Goal: Transaction & Acquisition: Purchase product/service

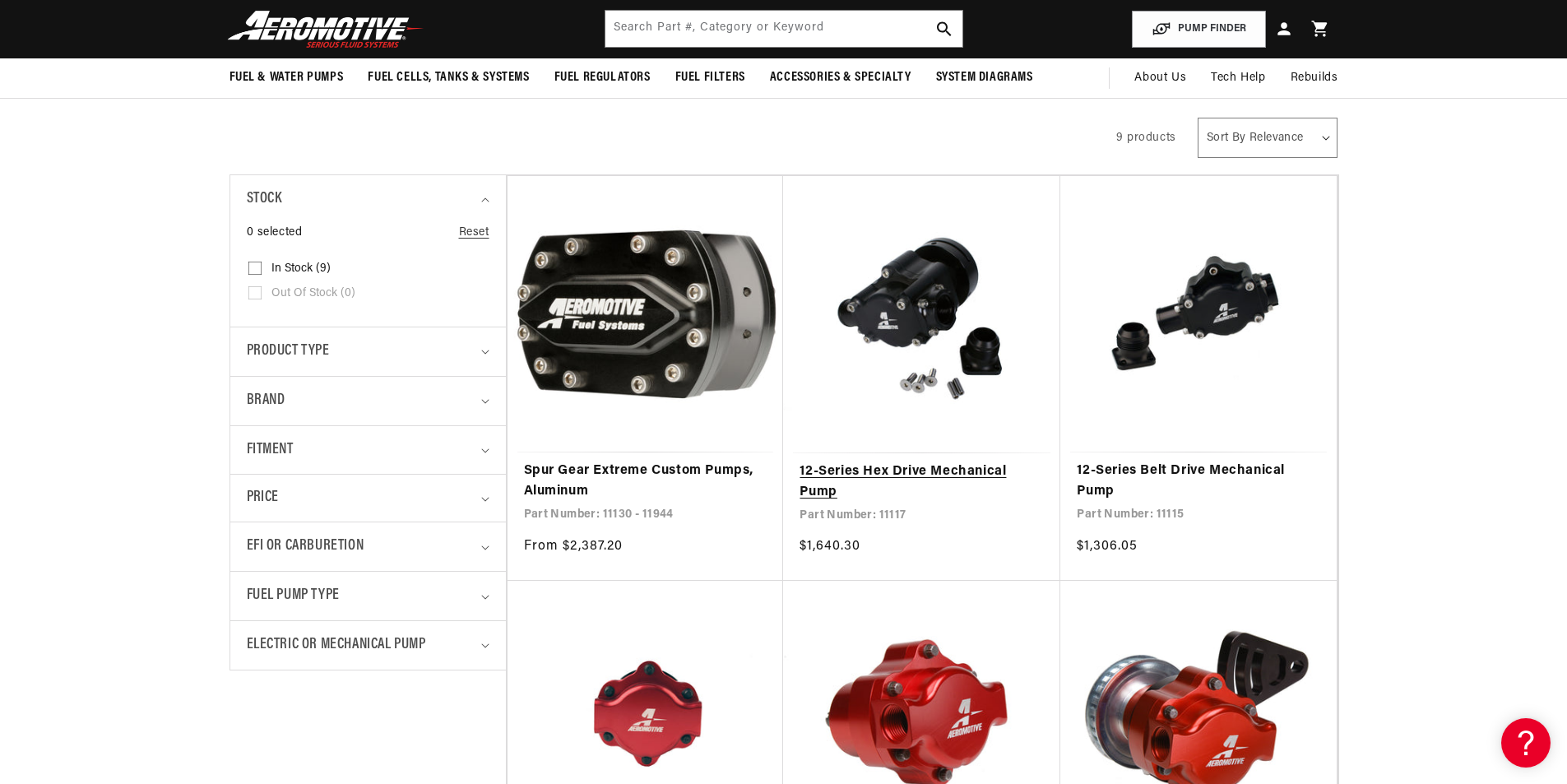
scroll to position [0, 3129]
click at [959, 461] on link "12-Series Hex Drive Mechanical Pump" at bounding box center [922, 482] width 244 height 42
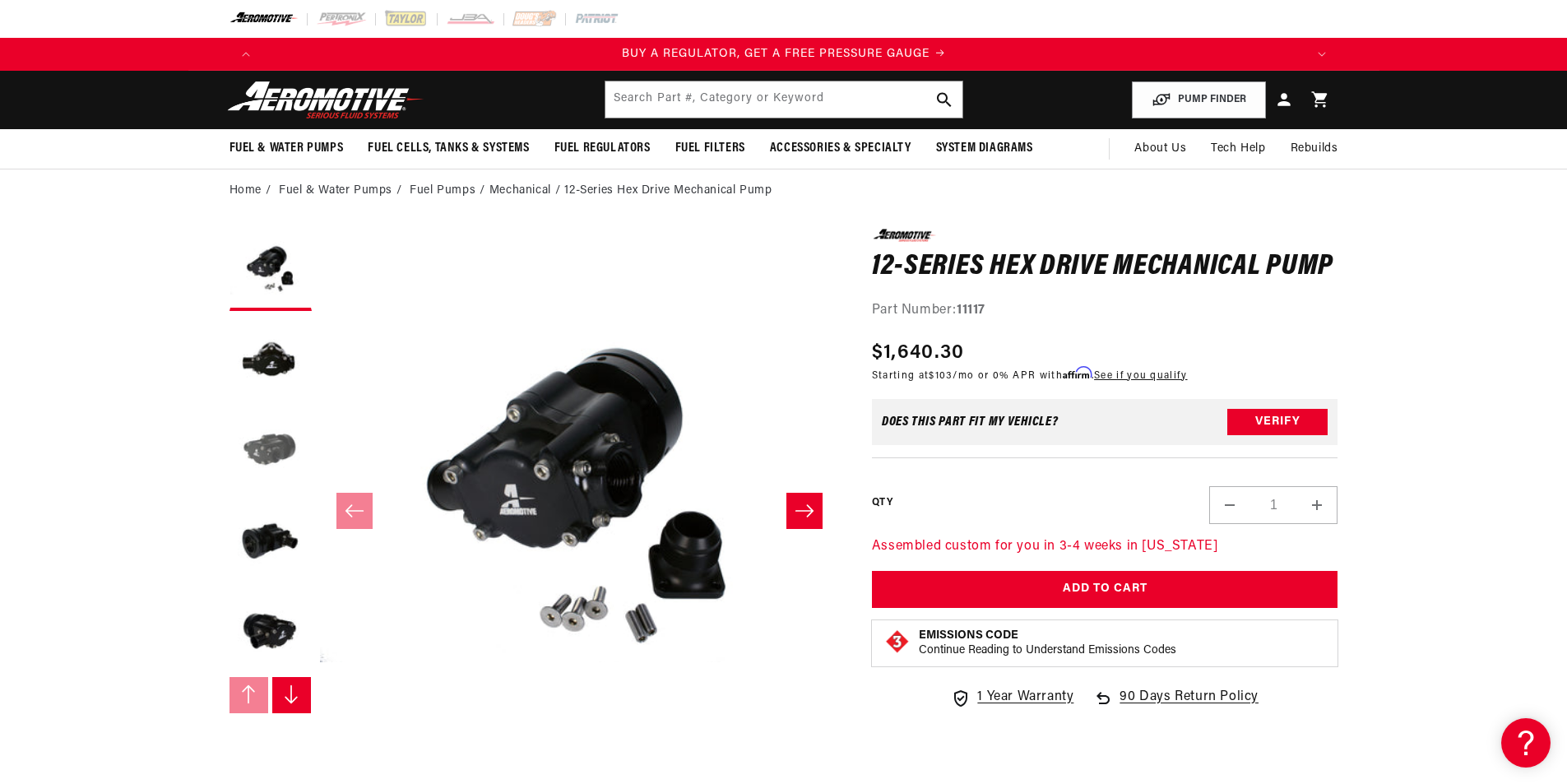
click at [243, 454] on button "Load image 3 in gallery view" at bounding box center [270, 450] width 82 height 82
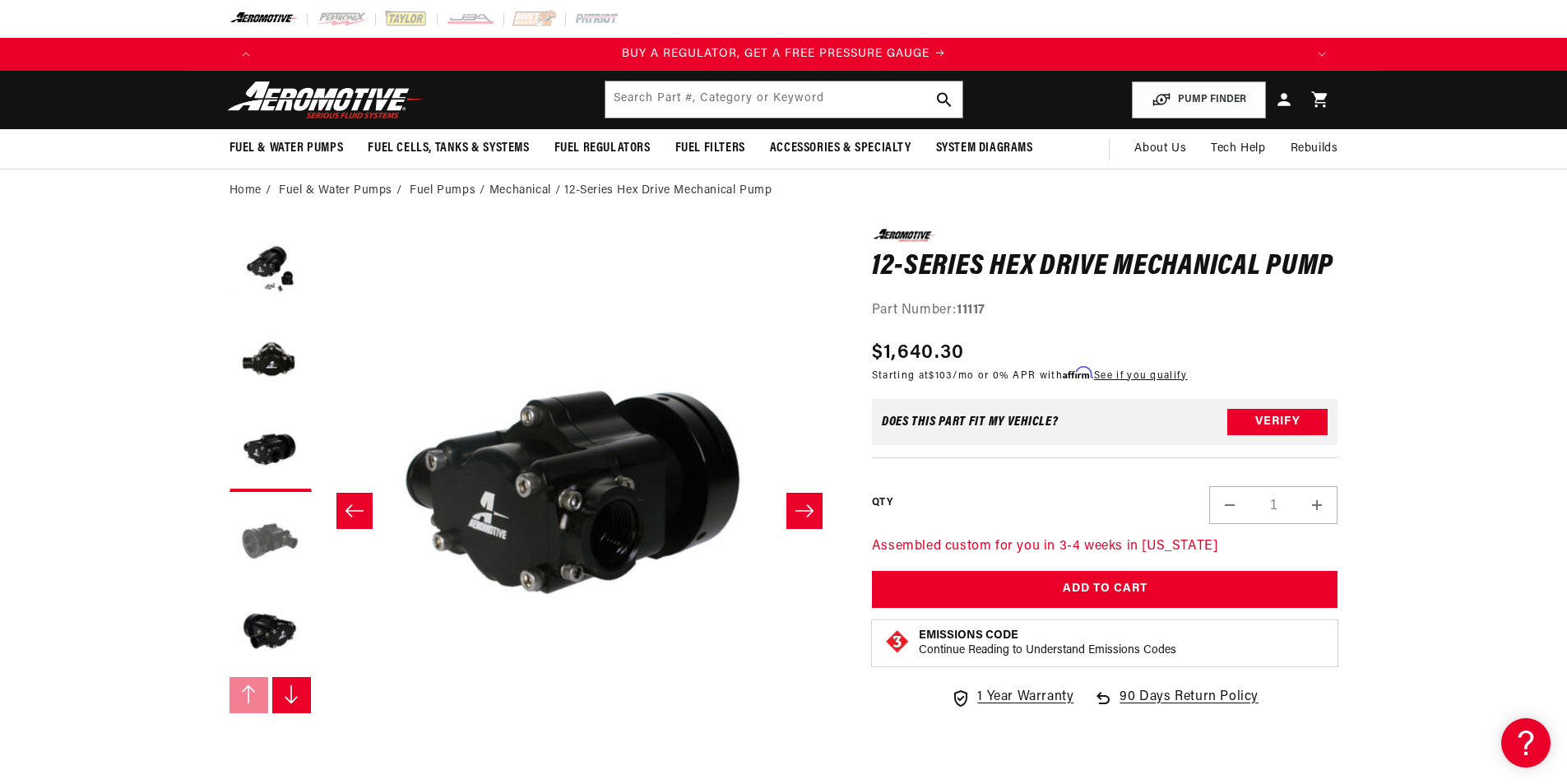
click at [262, 534] on button "Load image 4 in gallery view" at bounding box center [270, 541] width 82 height 82
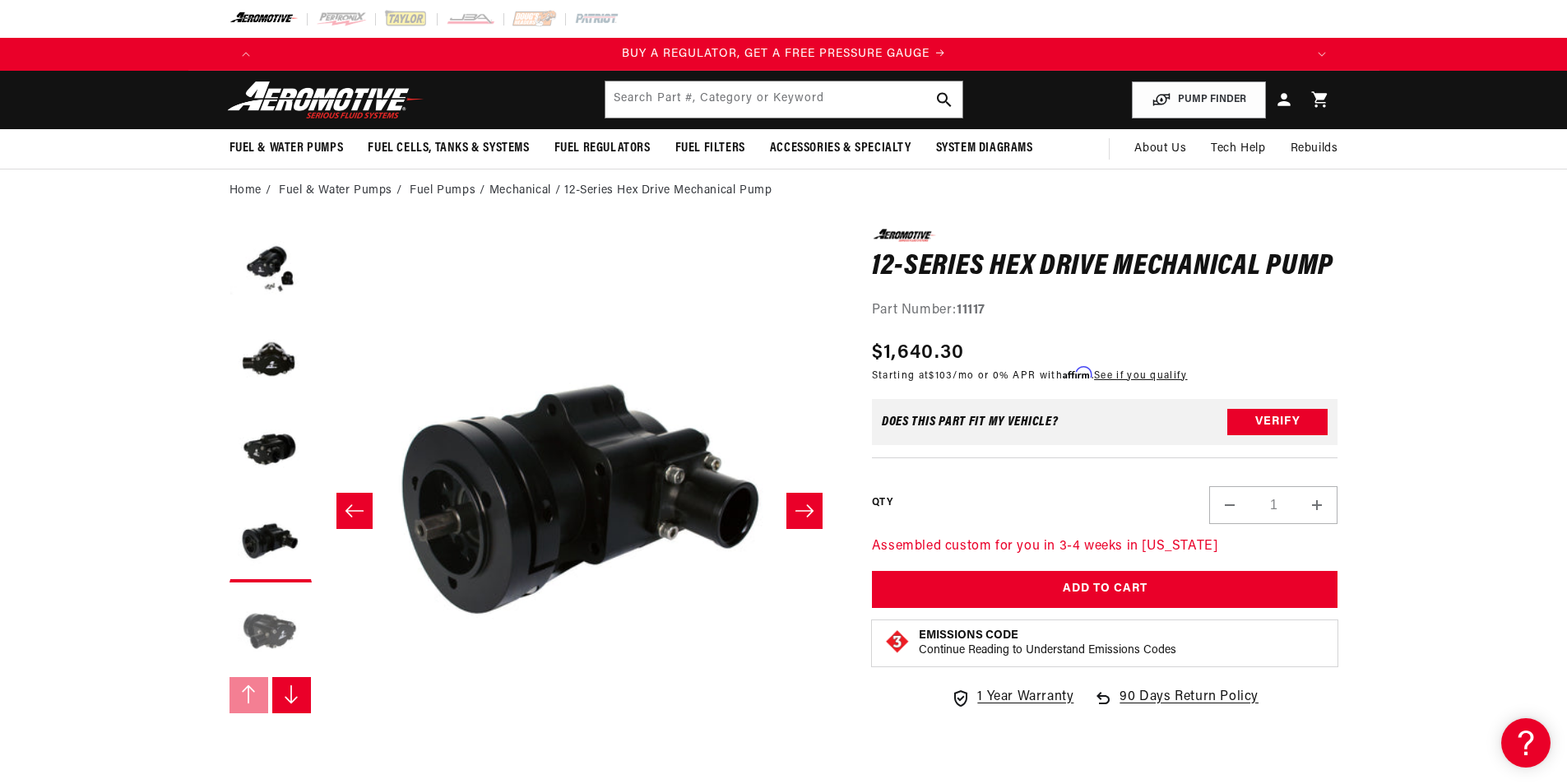
scroll to position [0, 1558]
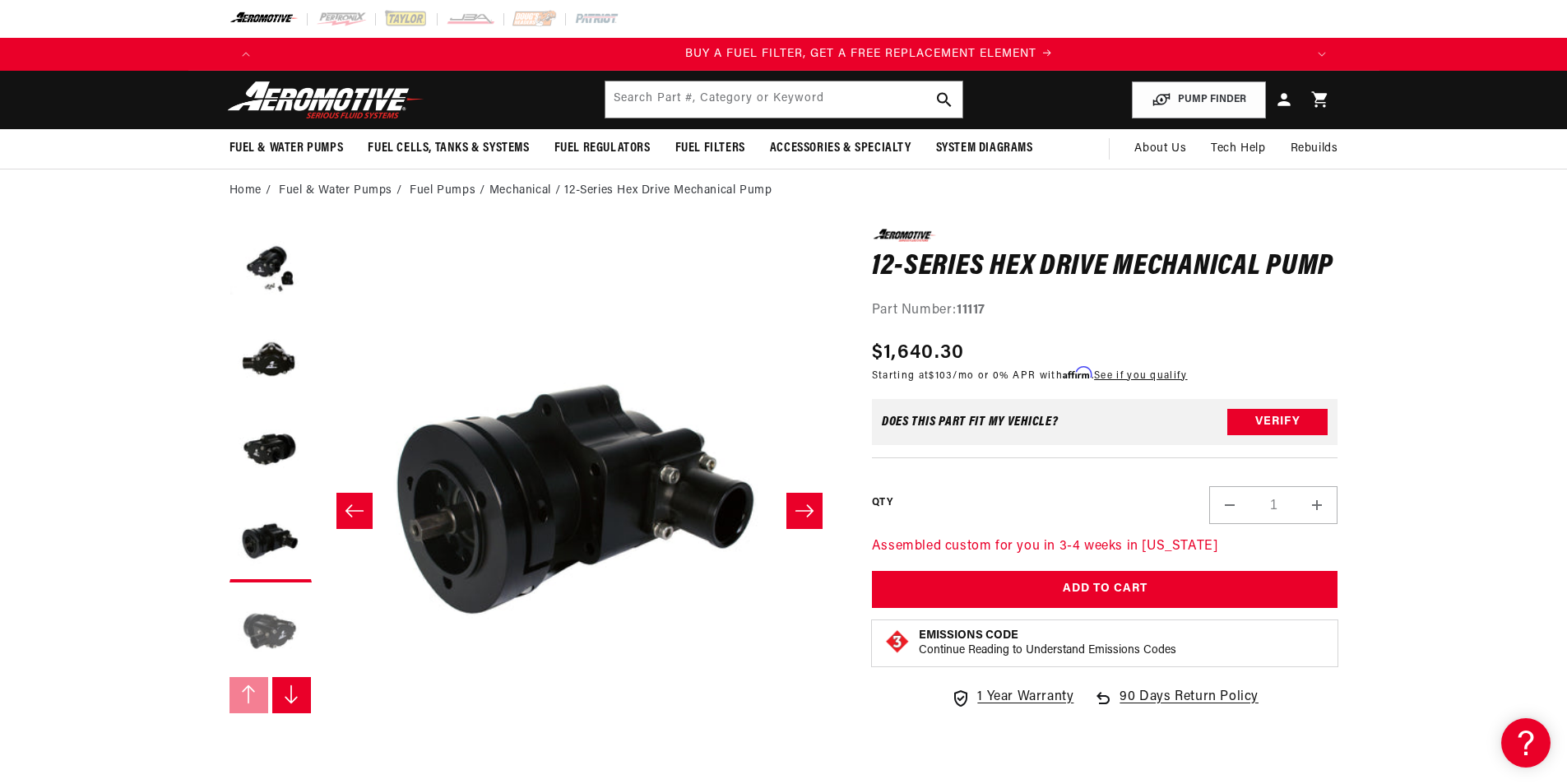
click at [275, 633] on button "Load image 5 in gallery view" at bounding box center [270, 631] width 82 height 82
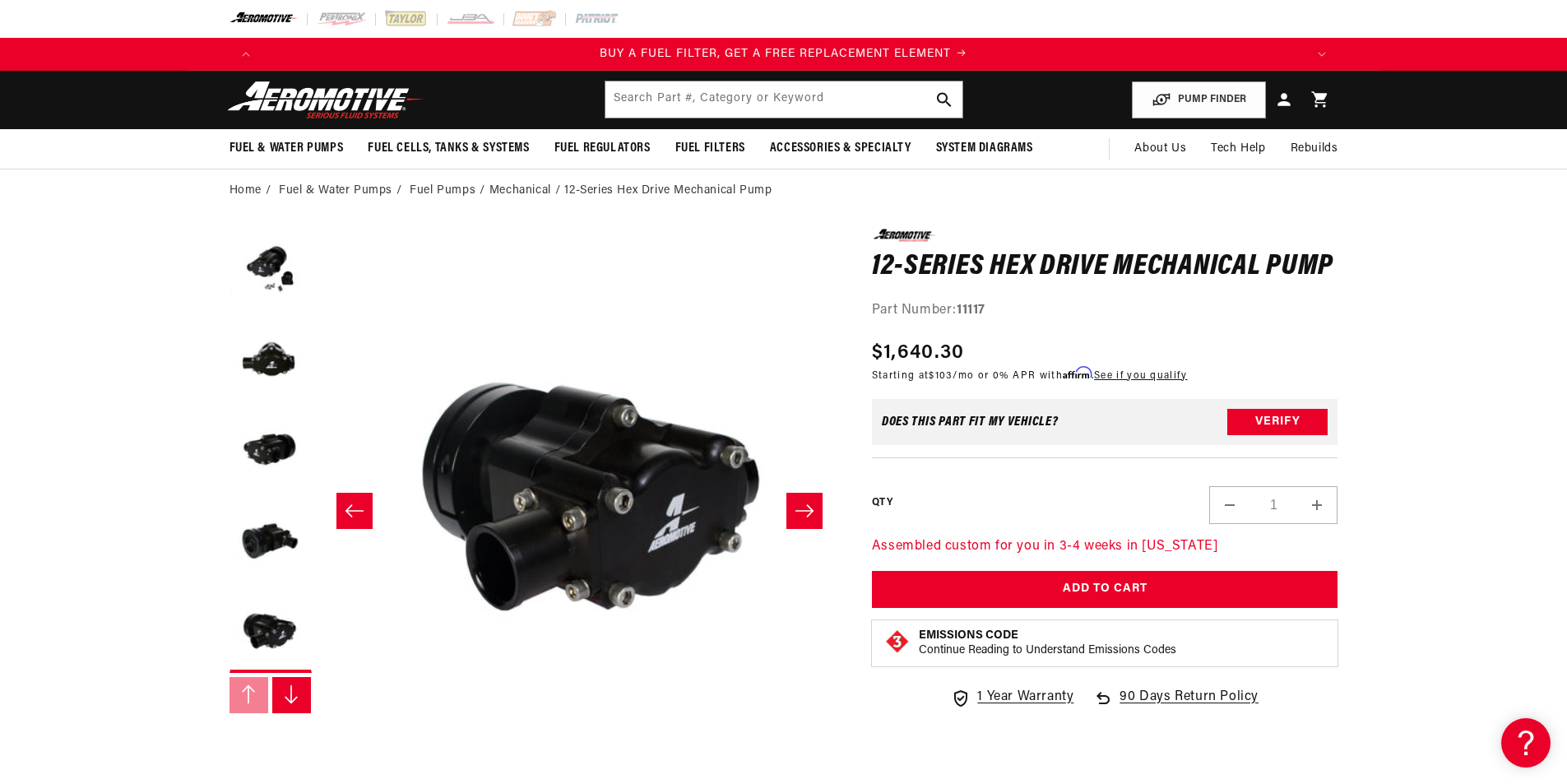
scroll to position [0, 2078]
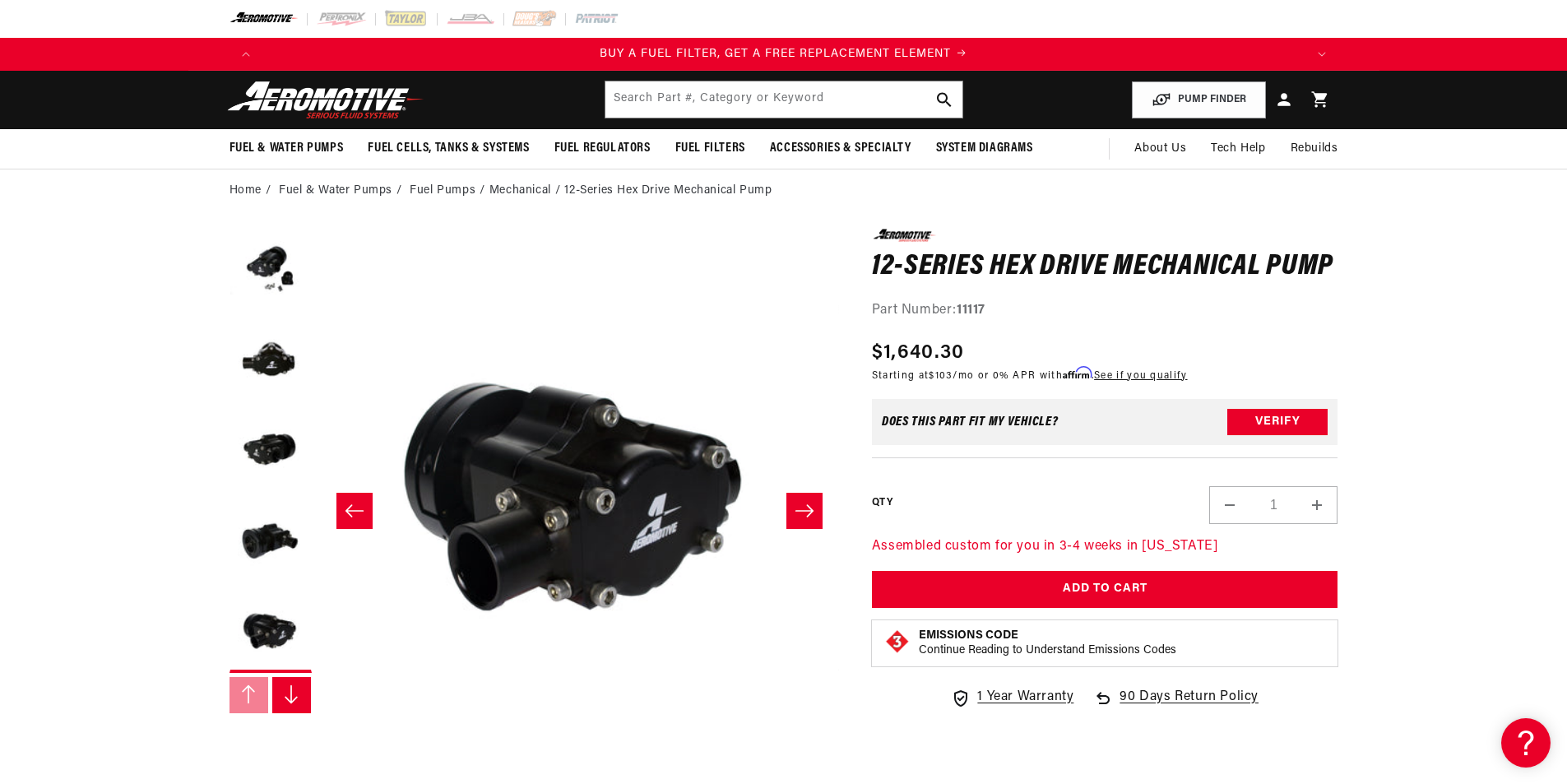
click at [314, 731] on media-gallery "Image 5 is now available in gallery view Skip to product information Open media…" at bounding box center [533, 510] width 609 height 563
click at [298, 707] on button "Slide right" at bounding box center [292, 695] width 39 height 37
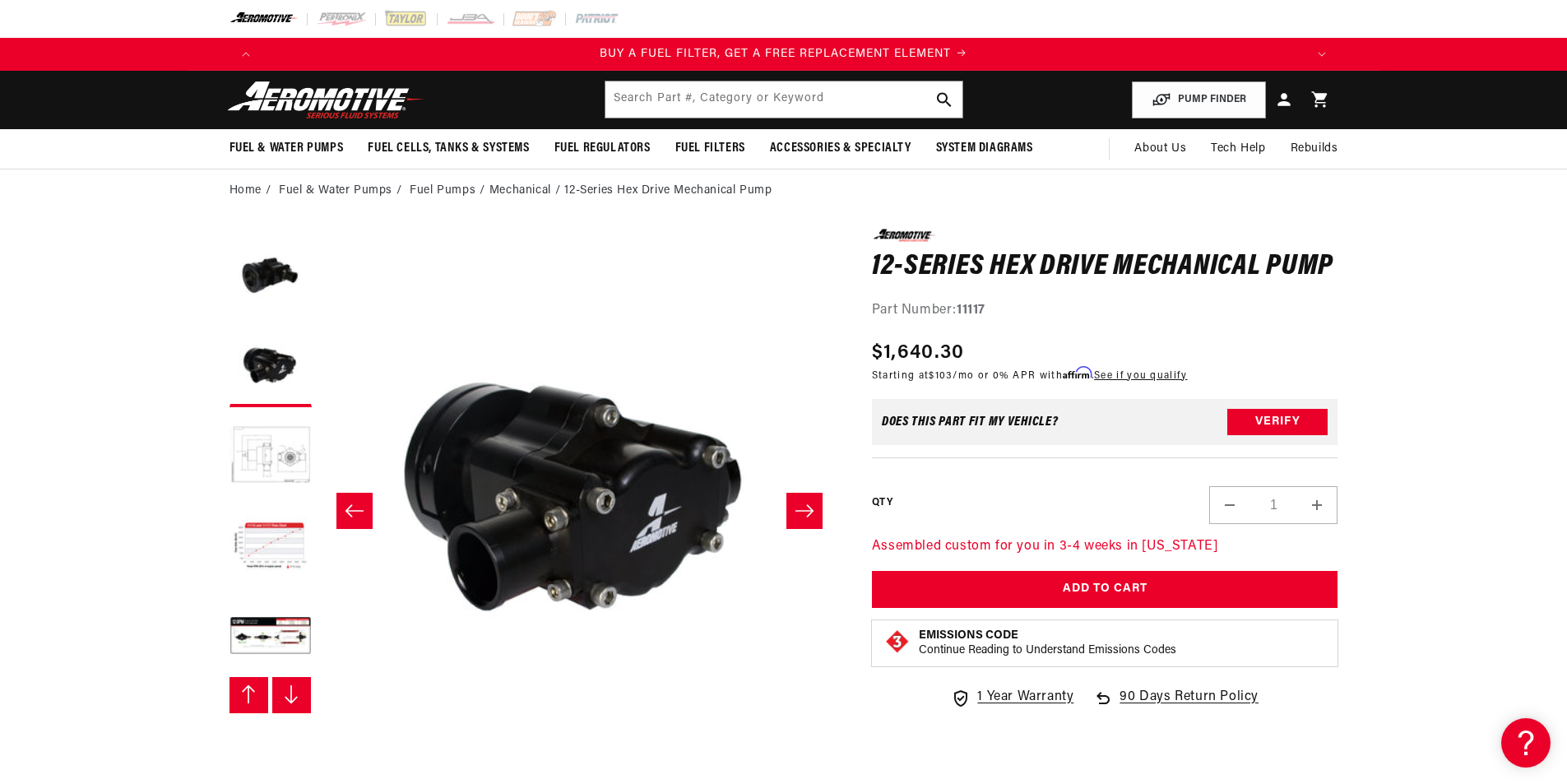
scroll to position [271, 0]
click at [286, 634] on button "Load image 8 in gallery view" at bounding box center [270, 631] width 82 height 82
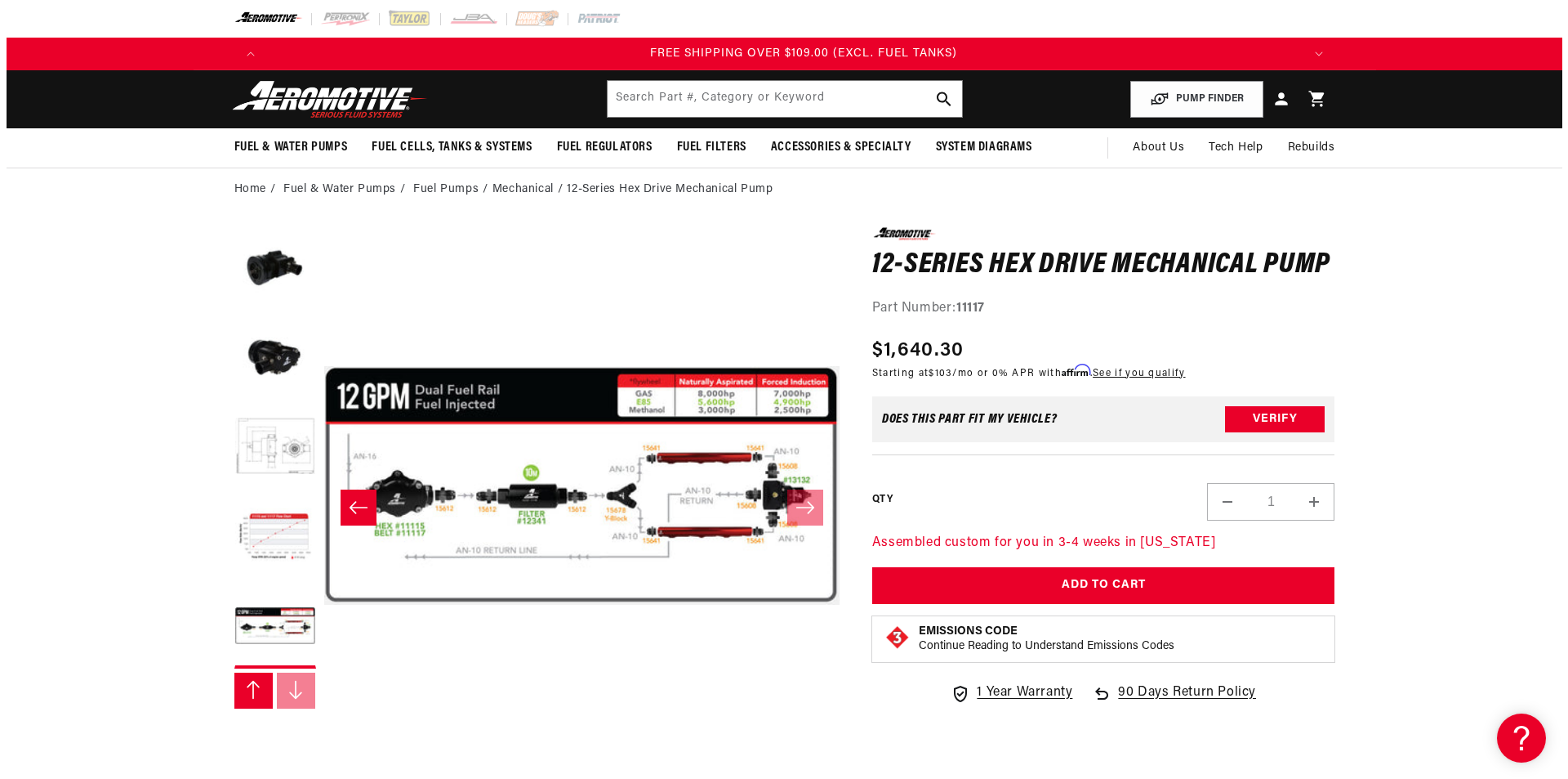
scroll to position [0, 3106]
